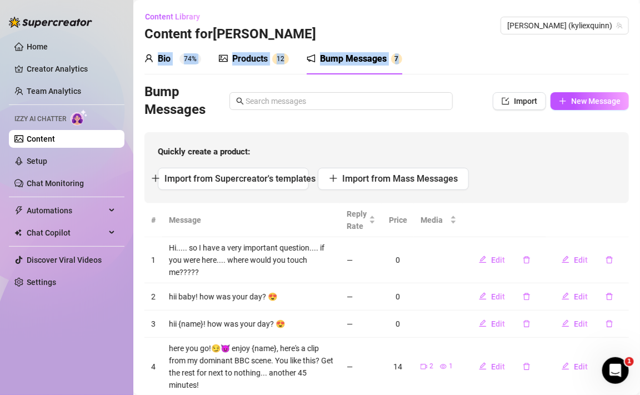
drag, startPoint x: 445, startPoint y: 30, endPoint x: 413, endPoint y: 67, distance: 49.6
click at [413, 68] on main "Content Library Content for [PERSON_NAME] (kyliexquinn) Bio 74% Products 1 2 Bu…" at bounding box center [386, 259] width 506 height 518
click at [413, 67] on div "Bio 74% Products 1 2 Bump Messages 7" at bounding box center [386, 58] width 484 height 31
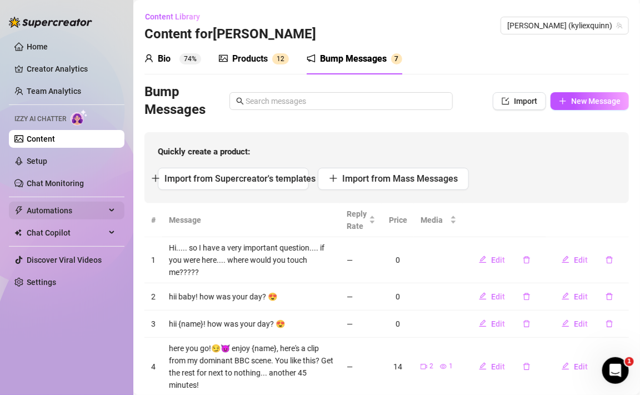
click at [56, 211] on span "Automations" at bounding box center [66, 211] width 79 height 18
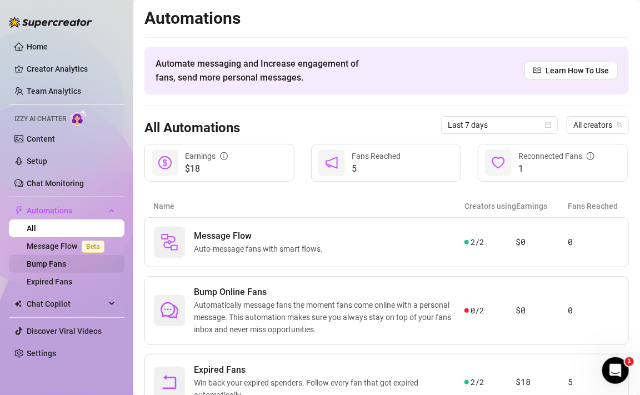
click at [58, 265] on link "Bump Fans" at bounding box center [46, 263] width 39 height 9
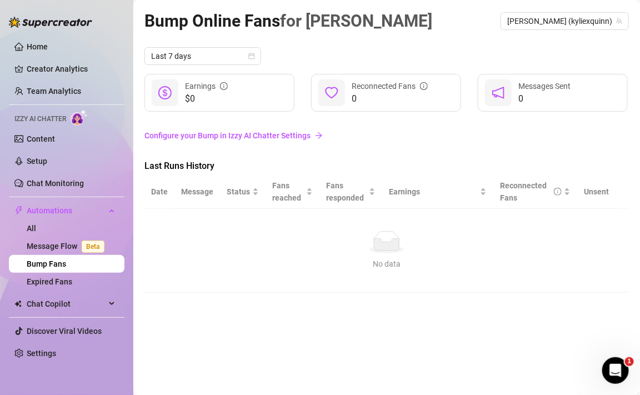
click at [274, 134] on link "Configure your Bump in Izzy AI Chatter Settings" at bounding box center [386, 135] width 484 height 12
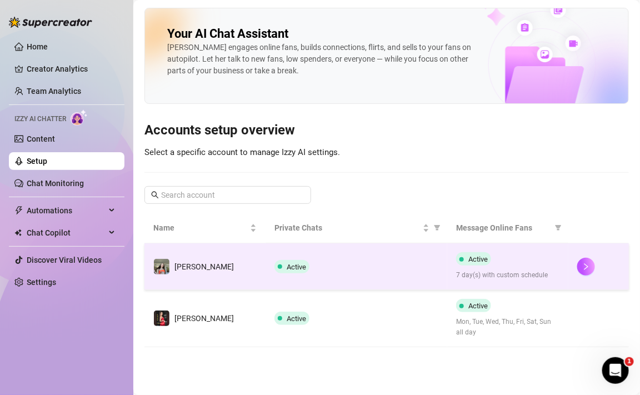
click at [519, 270] on span "7 day(s) with custom schedule" at bounding box center [507, 275] width 103 height 11
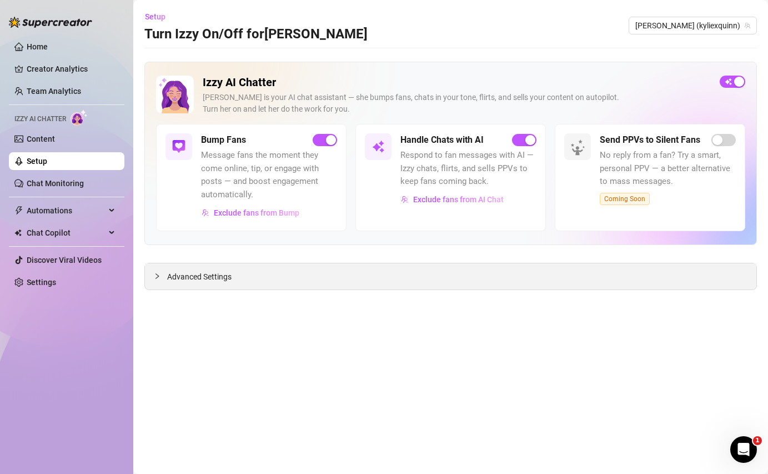
click at [219, 278] on span "Advanced Settings" at bounding box center [199, 276] width 64 height 12
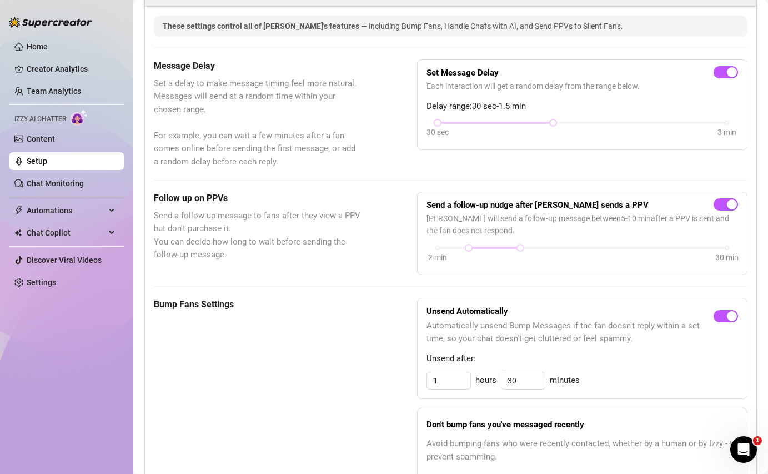
scroll to position [541, 0]
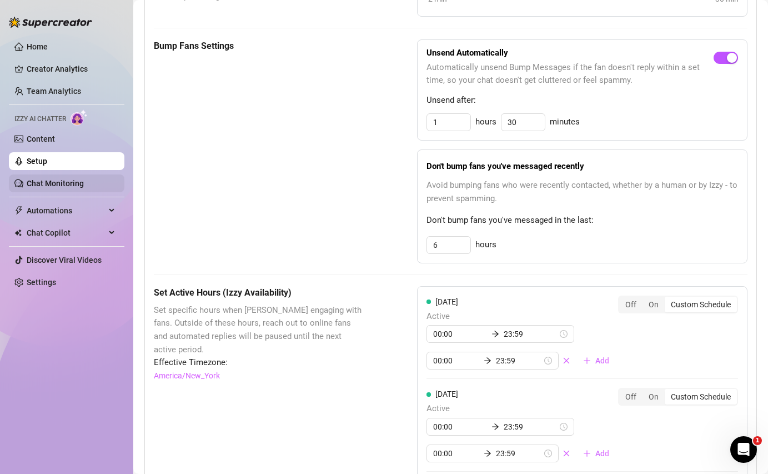
click at [33, 179] on link "Chat Monitoring" at bounding box center [55, 183] width 57 height 9
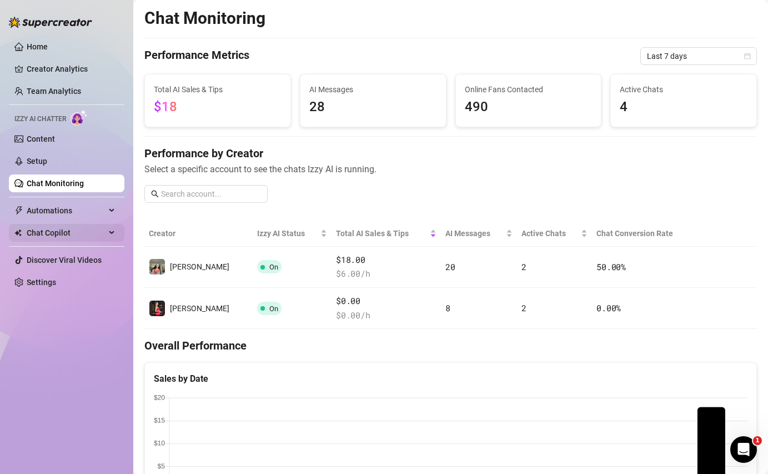
click at [54, 237] on span "Chat Copilot" at bounding box center [66, 233] width 79 height 18
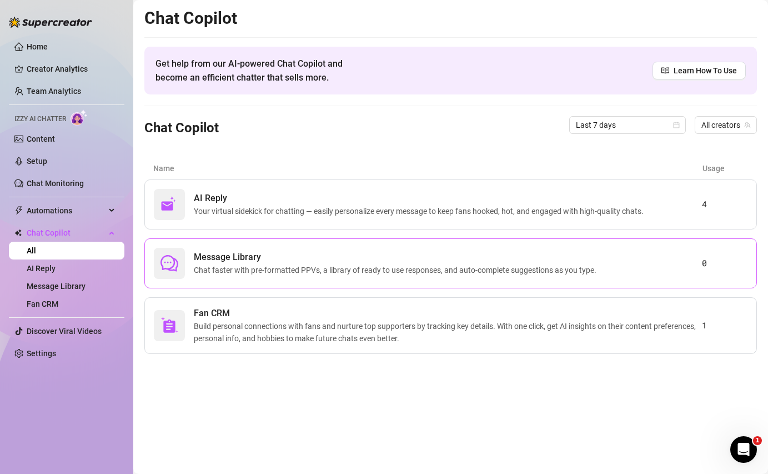
click at [520, 252] on span "Message Library" at bounding box center [397, 256] width 407 height 13
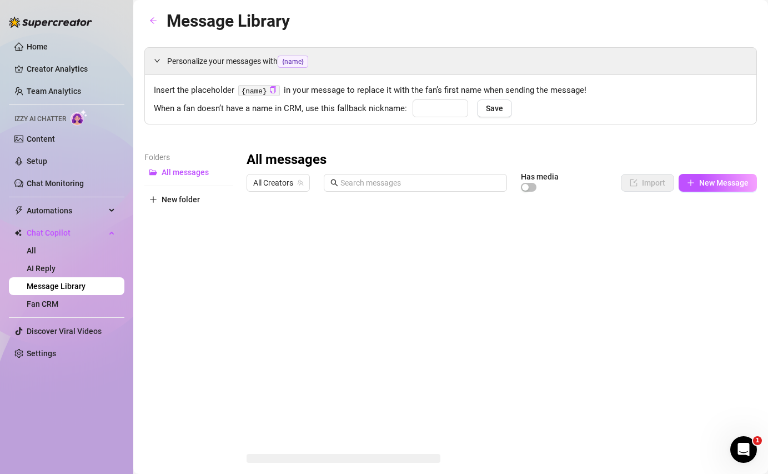
type input "my love"
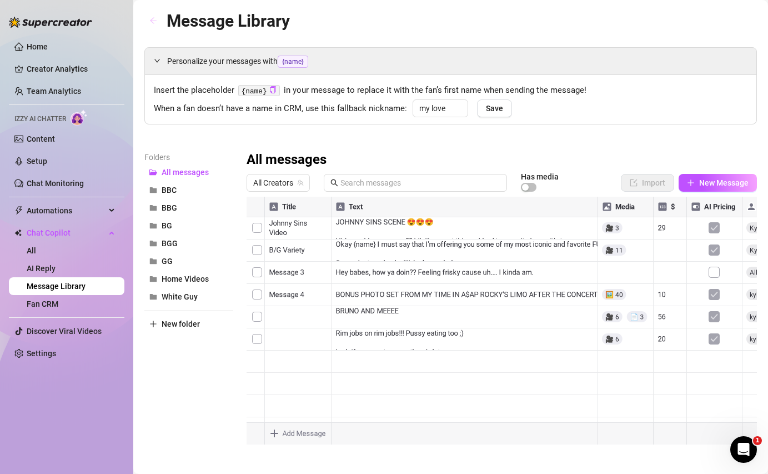
click at [152, 18] on icon "arrow-left" at bounding box center [153, 21] width 8 height 8
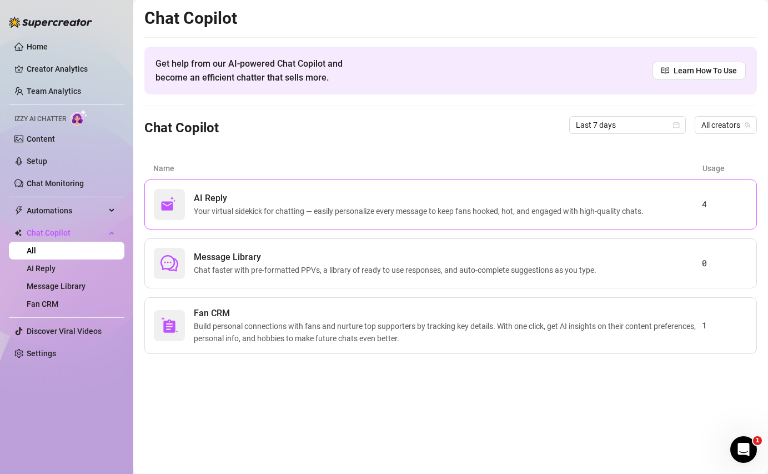
click at [232, 190] on div "AI Reply Your virtual sidekick for chatting — easily personalize every message …" at bounding box center [428, 204] width 548 height 31
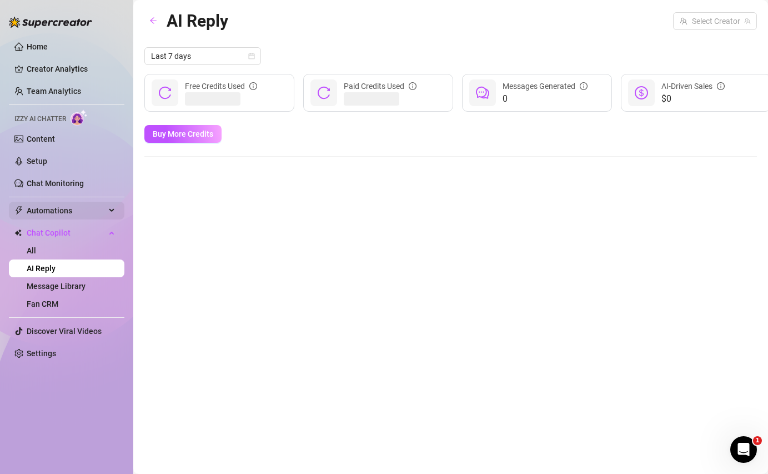
click at [52, 217] on span "Automations" at bounding box center [66, 211] width 79 height 18
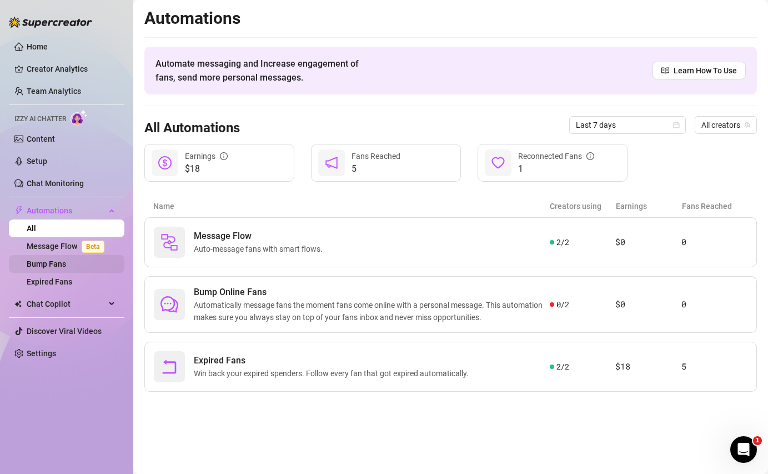
click at [58, 267] on link "Bump Fans" at bounding box center [46, 263] width 39 height 9
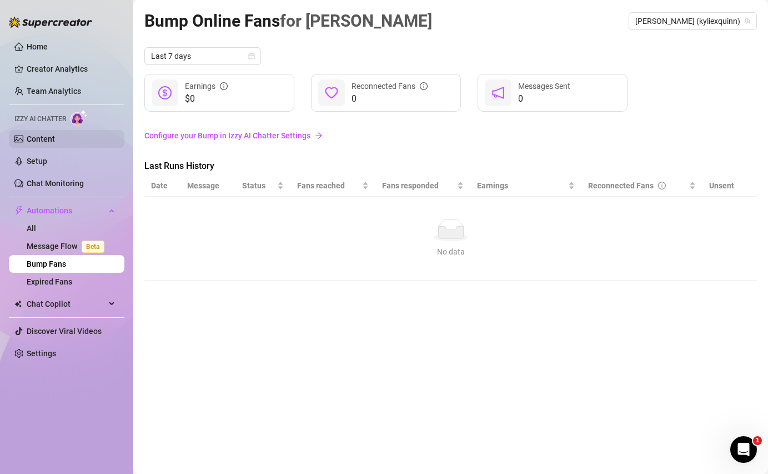
click at [42, 137] on link "Content" at bounding box center [41, 138] width 28 height 9
